Goal: Information Seeking & Learning: Learn about a topic

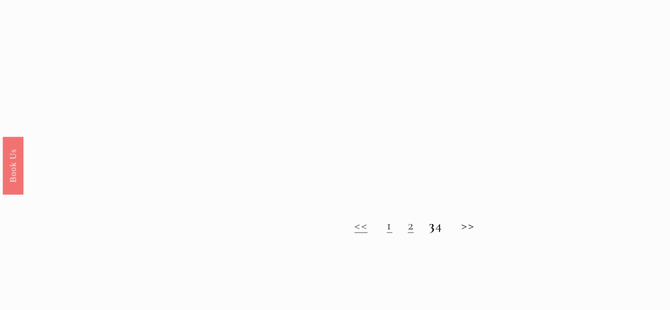
scroll to position [712, 0]
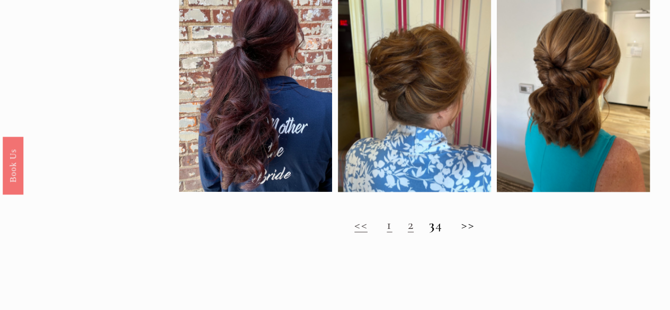
click at [472, 232] on h2 "<< 1 2 3 4 >>" at bounding box center [414, 225] width 471 height 16
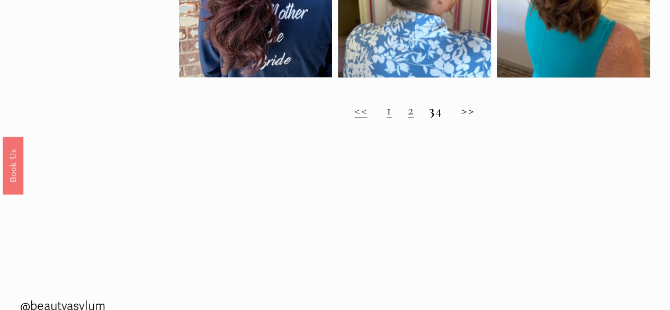
scroll to position [830, 0]
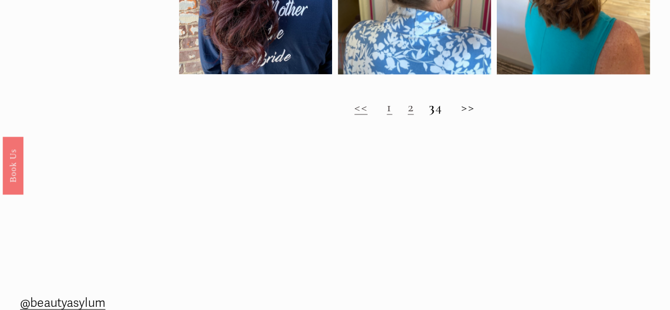
click at [408, 115] on link "2" at bounding box center [411, 107] width 6 height 16
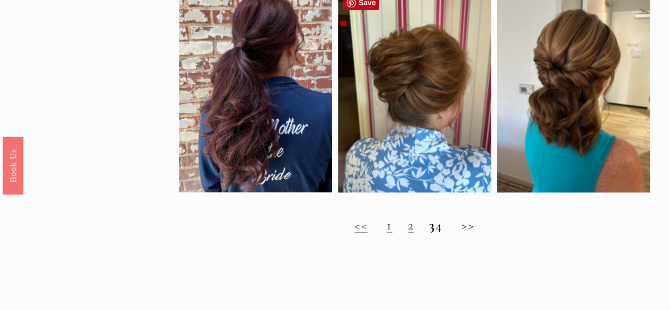
scroll to position [711, 0]
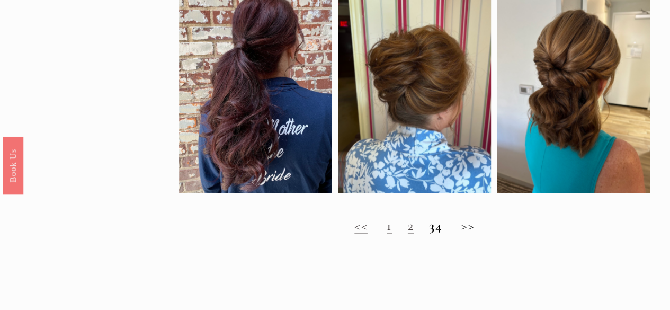
click at [429, 234] on strong "3" at bounding box center [432, 225] width 6 height 16
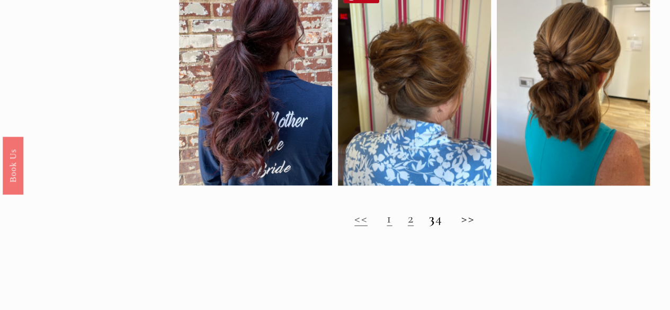
scroll to position [718, 0]
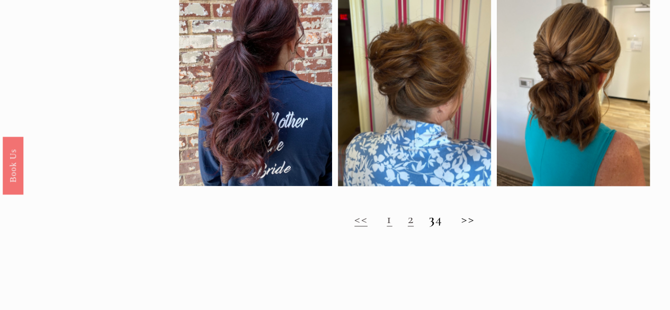
click at [429, 224] on strong "3" at bounding box center [432, 218] width 6 height 16
click at [429, 227] on strong "3" at bounding box center [432, 218] width 6 height 16
click at [477, 227] on h2 "<< 1 2 3 4 >>" at bounding box center [414, 219] width 471 height 16
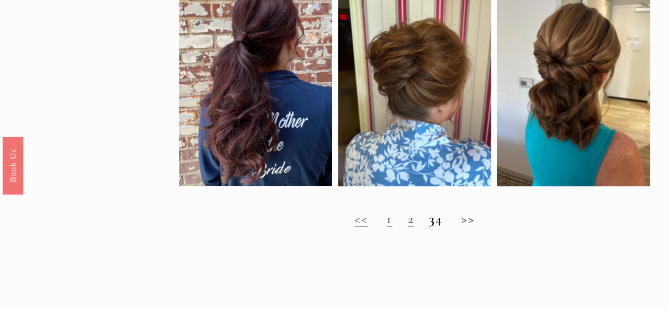
click at [477, 227] on h2 "<< 1 2 3 4 >>" at bounding box center [414, 219] width 471 height 16
click at [355, 227] on link "<<" at bounding box center [361, 218] width 13 height 16
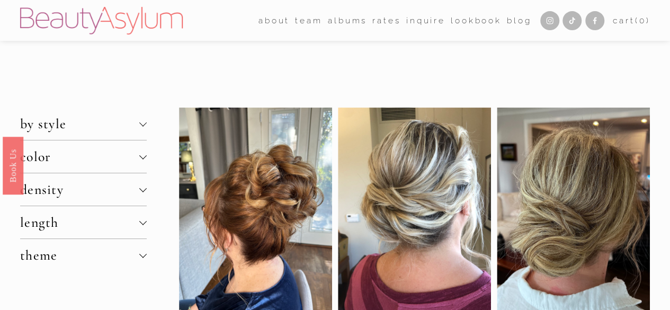
click at [352, 228] on div at bounding box center [414, 221] width 153 height 227
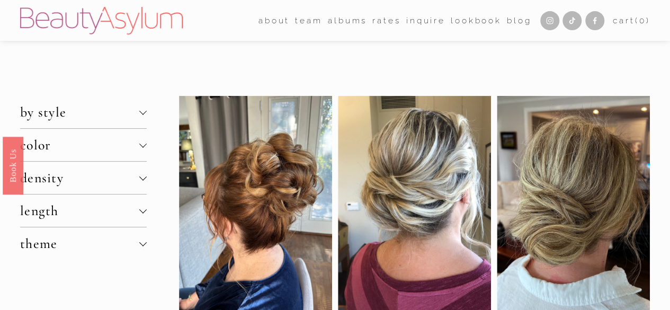
click at [137, 211] on span "length" at bounding box center [79, 210] width 119 height 16
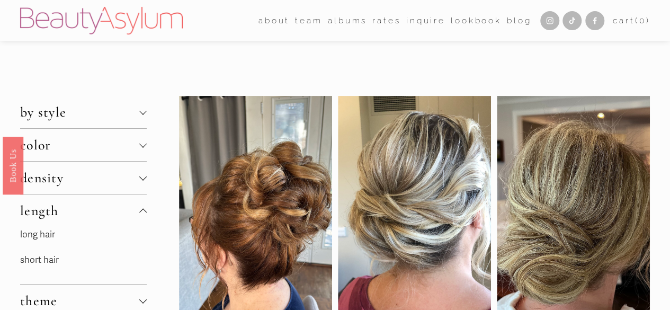
click at [63, 260] on p "short hair" at bounding box center [83, 260] width 127 height 16
click at [50, 262] on link "short hair" at bounding box center [39, 259] width 39 height 11
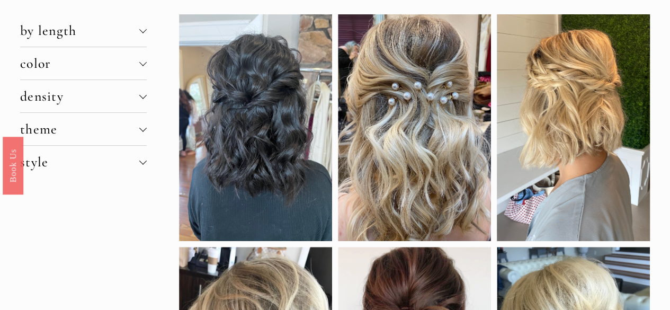
scroll to position [82, 0]
click at [142, 163] on div at bounding box center [142, 159] width 7 height 7
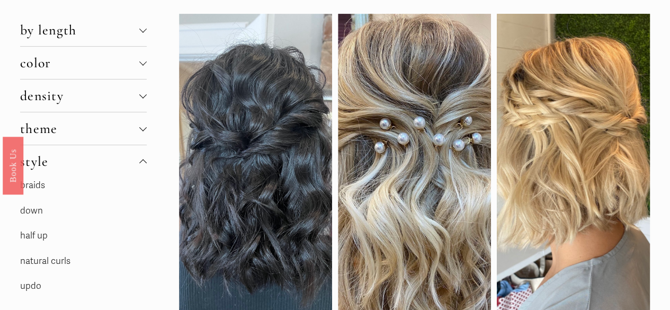
click at [144, 27] on div at bounding box center [142, 28] width 7 height 7
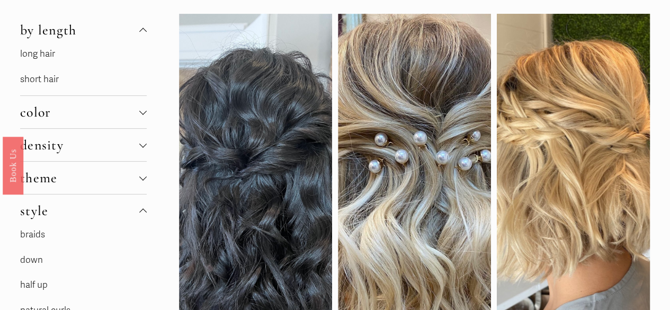
click at [36, 78] on link "short hair" at bounding box center [39, 79] width 39 height 11
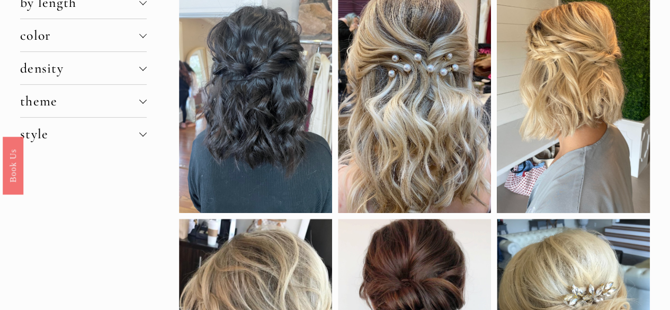
click at [143, 136] on div at bounding box center [142, 132] width 7 height 7
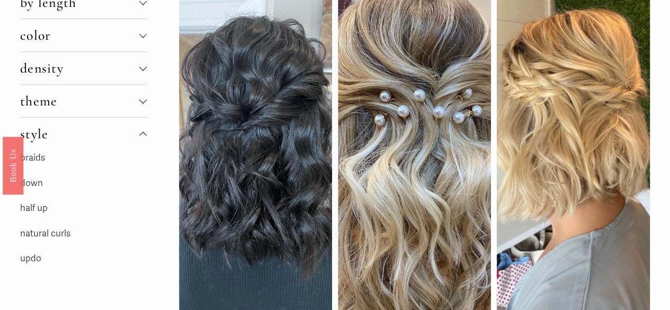
click at [39, 159] on link "braids" at bounding box center [32, 157] width 25 height 11
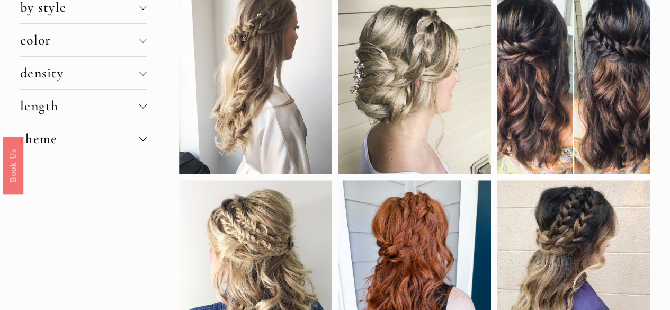
scroll to position [104, 0]
click at [145, 9] on div at bounding box center [142, 7] width 7 height 7
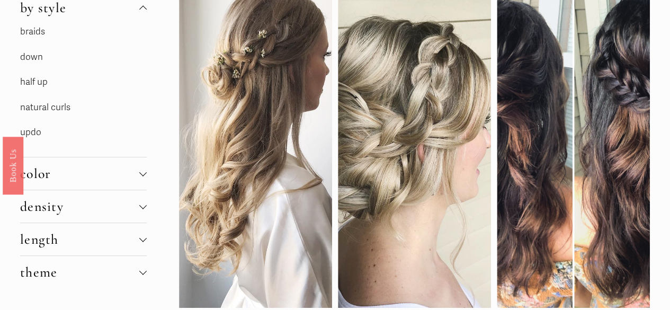
click at [42, 82] on link "half up" at bounding box center [34, 81] width 28 height 11
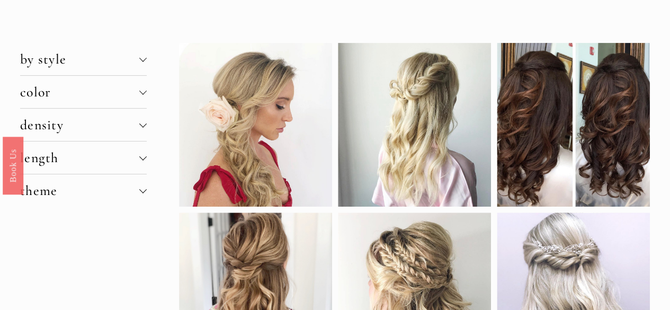
scroll to position [50, 0]
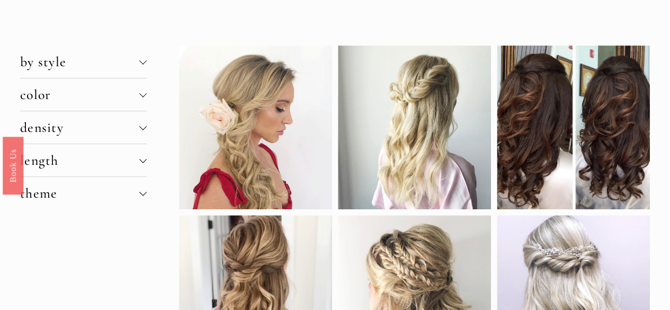
click at [143, 60] on div at bounding box center [142, 60] width 7 height 7
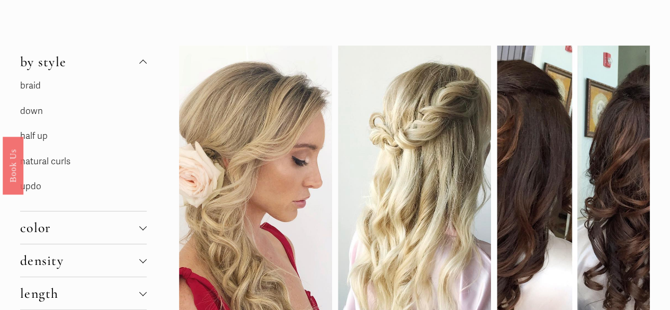
click at [35, 188] on link "updo" at bounding box center [30, 186] width 21 height 11
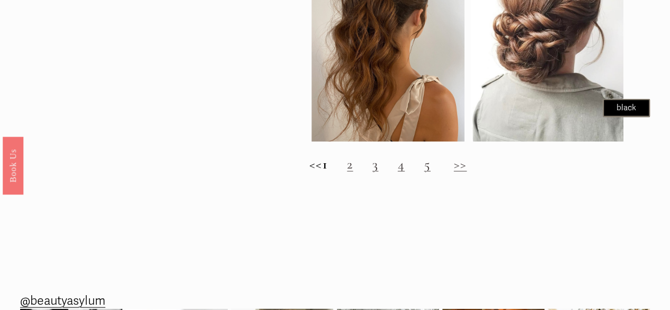
scroll to position [1012, 0]
